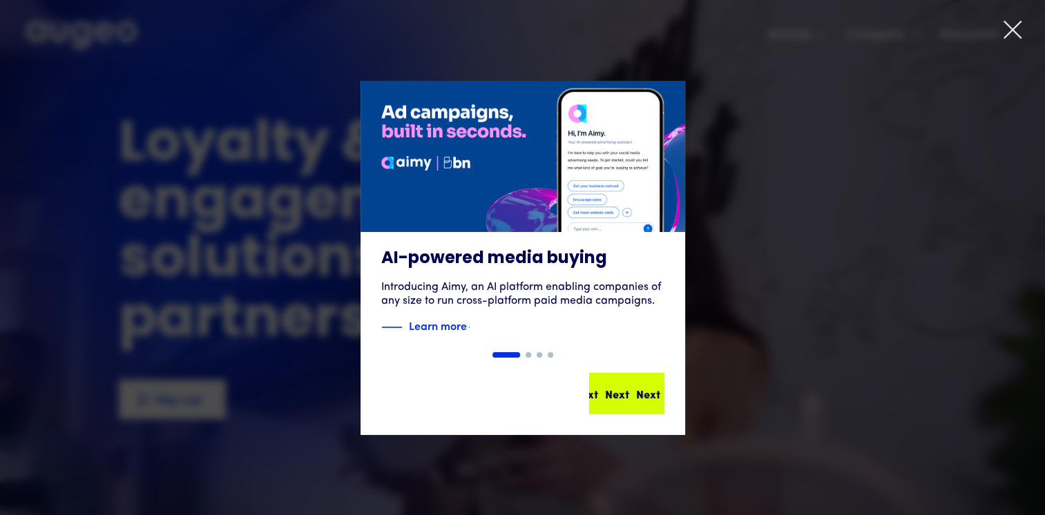
click at [621, 380] on div "Next Next Next Next" at bounding box center [626, 393] width 72 height 39
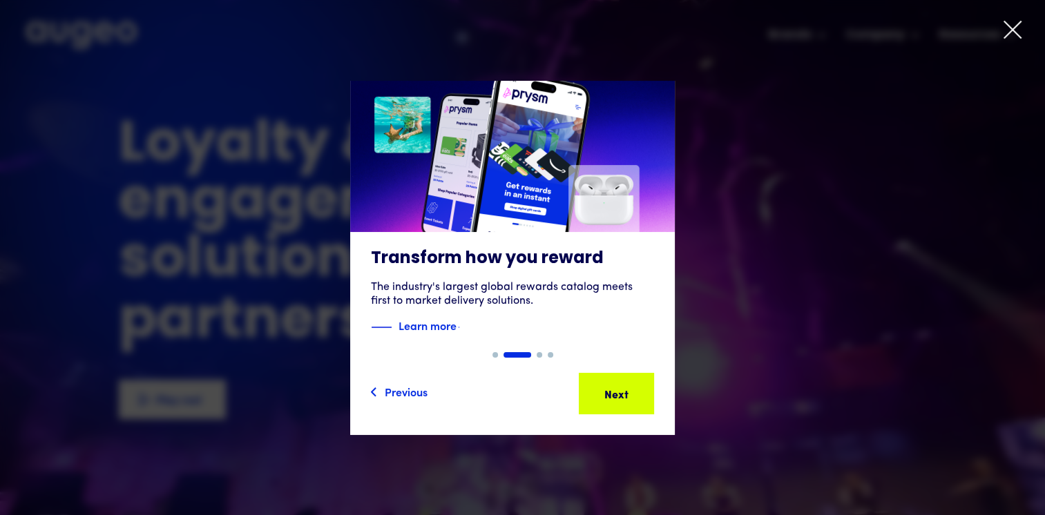
click at [621, 380] on div "Next Next Next Next" at bounding box center [616, 393] width 72 height 39
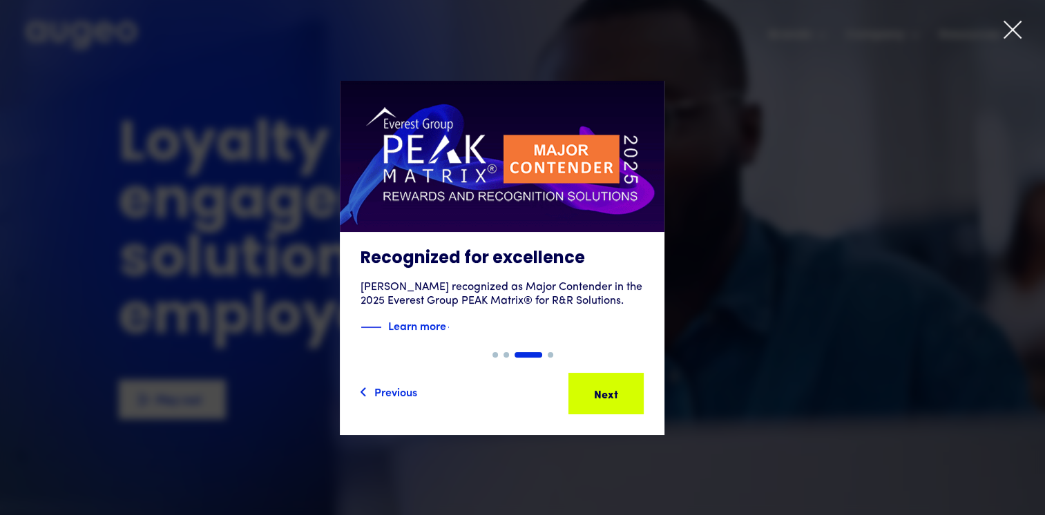
click at [621, 380] on div "Next Next Next Next" at bounding box center [606, 393] width 72 height 39
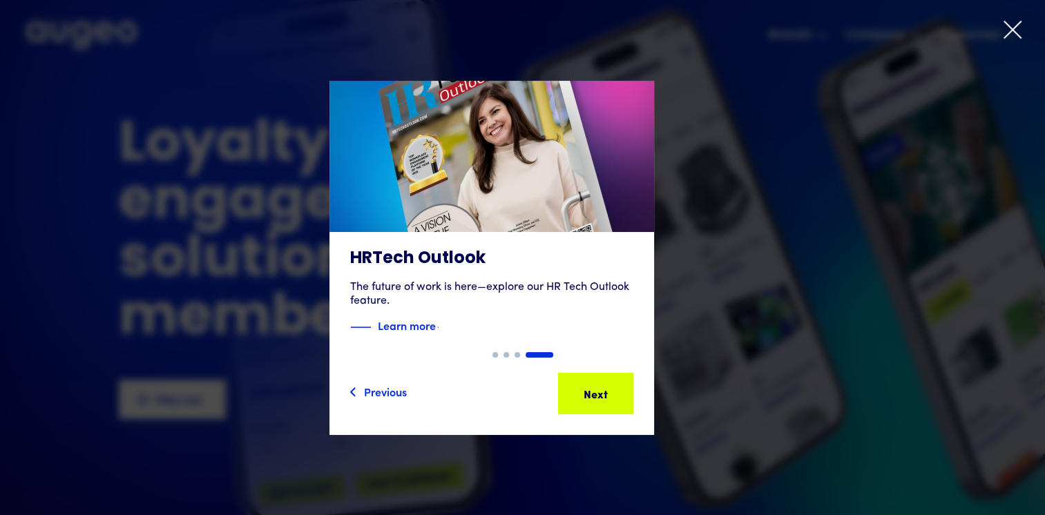
click at [1012, 26] on icon at bounding box center [1012, 29] width 21 height 21
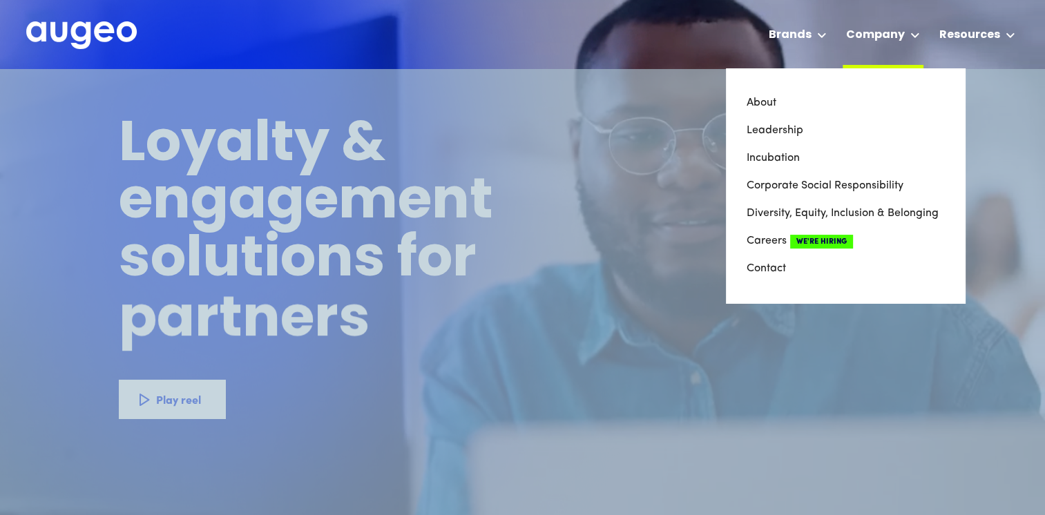
click at [864, 37] on div "Company" at bounding box center [875, 35] width 59 height 17
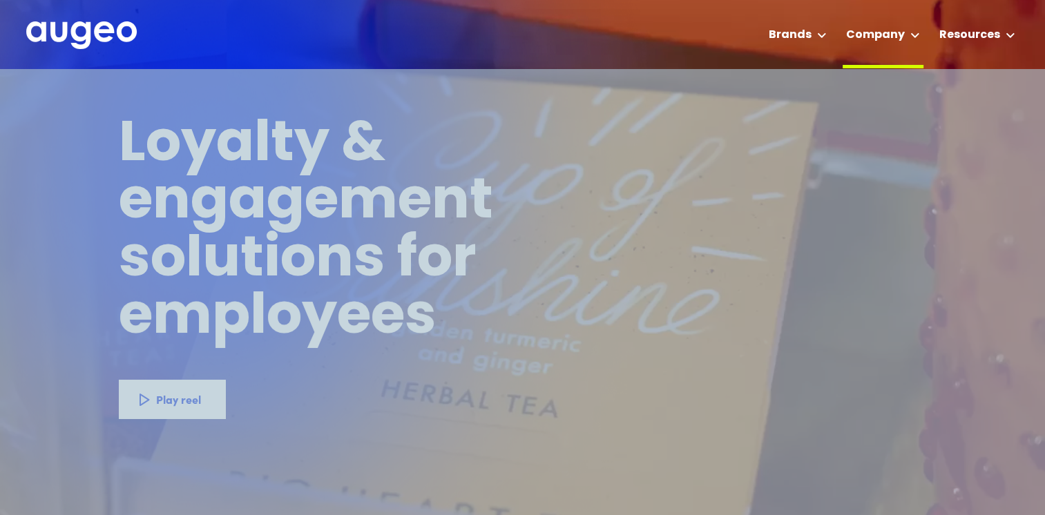
click at [864, 37] on div "Company" at bounding box center [875, 35] width 59 height 17
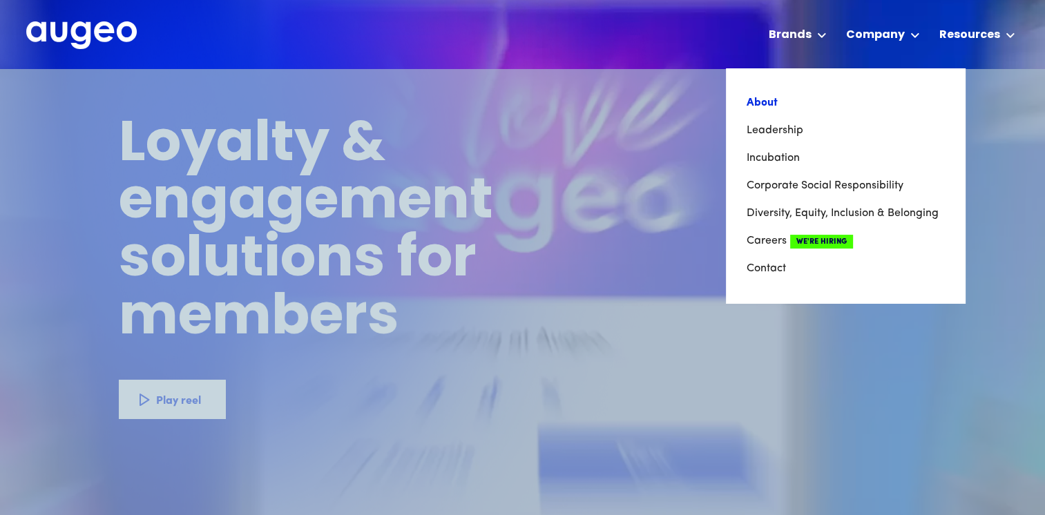
click at [775, 107] on link "About" at bounding box center [844, 103] width 197 height 28
